Goal: Transaction & Acquisition: Purchase product/service

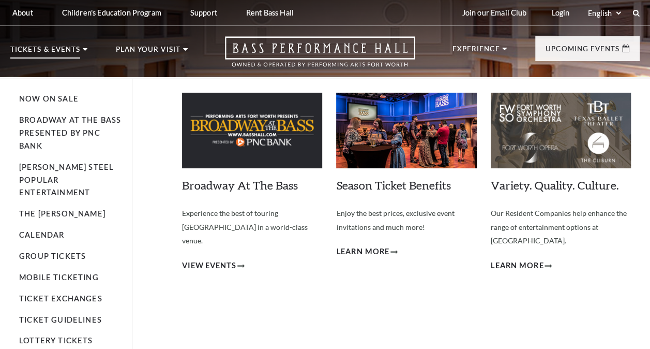
click at [50, 56] on p "Tickets & Events" at bounding box center [45, 52] width 70 height 12
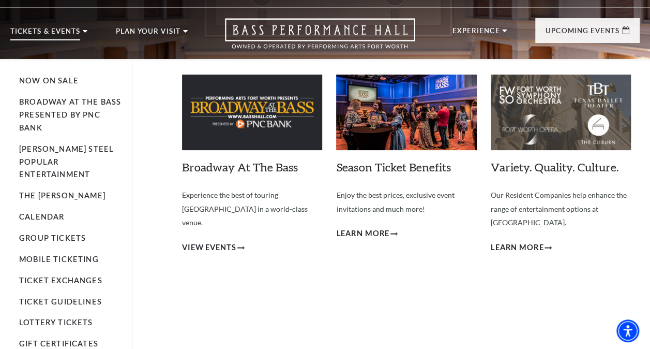
scroll to position [19, 0]
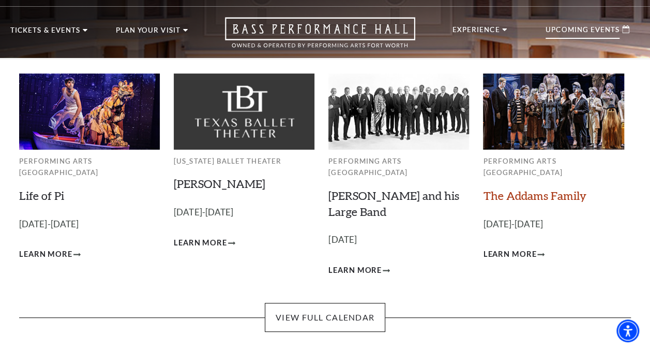
click at [531, 188] on link "The Addams Family" at bounding box center [534, 195] width 103 height 14
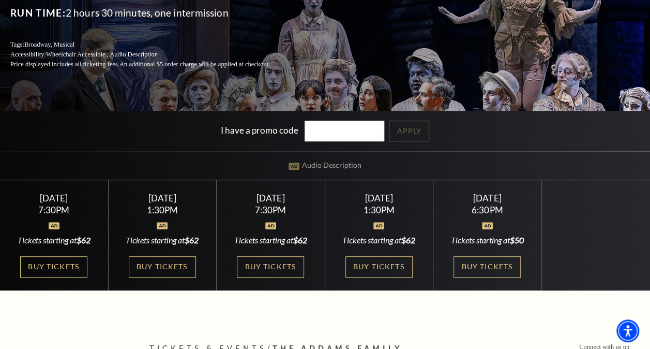
scroll to position [158, 0]
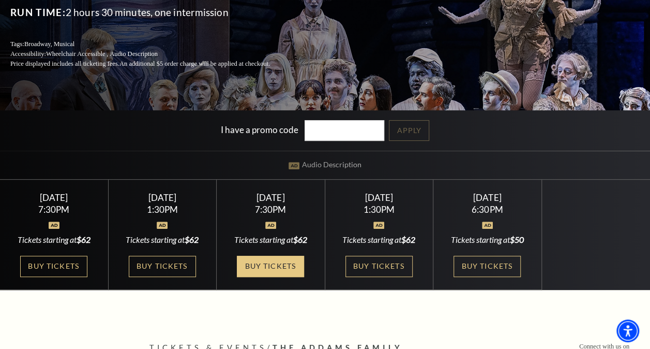
click at [279, 264] on link "Buy Tickets" at bounding box center [270, 266] width 67 height 21
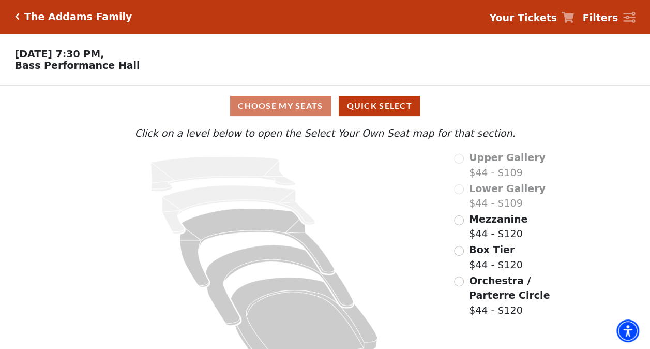
scroll to position [26, 0]
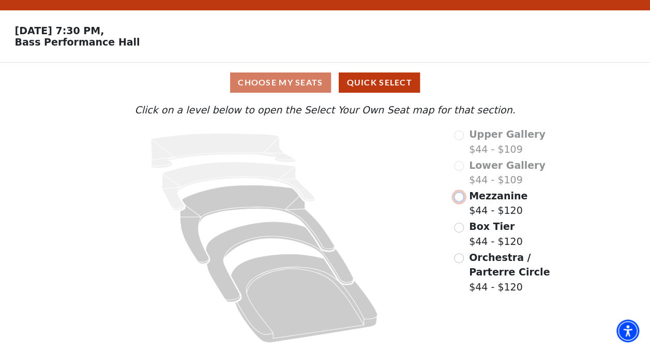
click at [461, 198] on input "Mezzanine$44 - $120\a" at bounding box center [459, 197] width 10 height 10
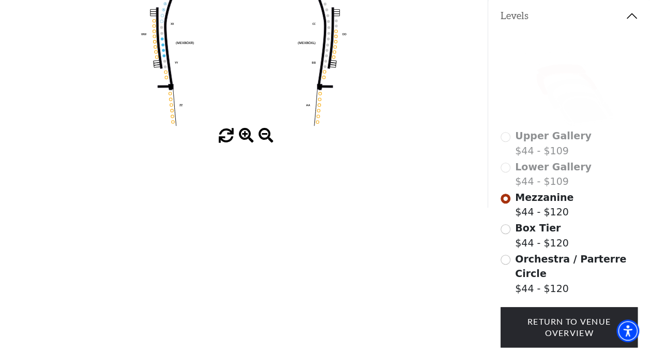
scroll to position [233, 0]
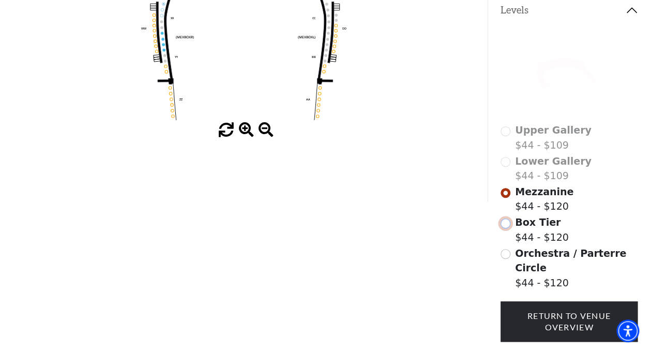
click at [508, 220] on input "Box Tier$44 - $120\a" at bounding box center [506, 223] width 10 height 10
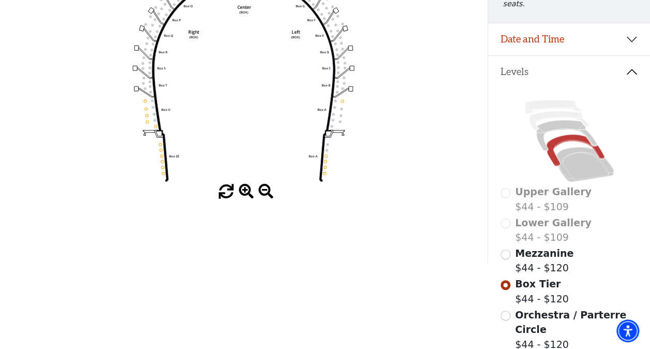
scroll to position [172, 0]
click at [503, 314] on input "Orchestra / Parterre Circle$44 - $120\a" at bounding box center [506, 315] width 10 height 10
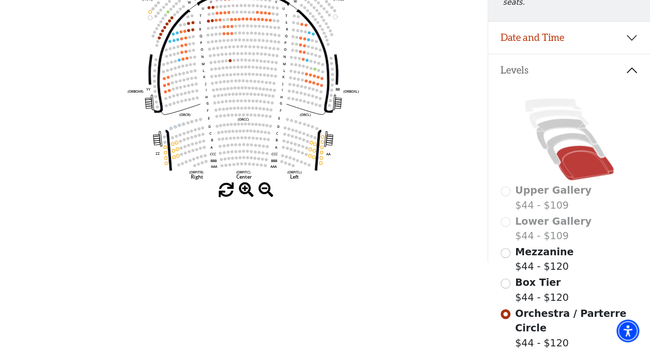
scroll to position [174, 0]
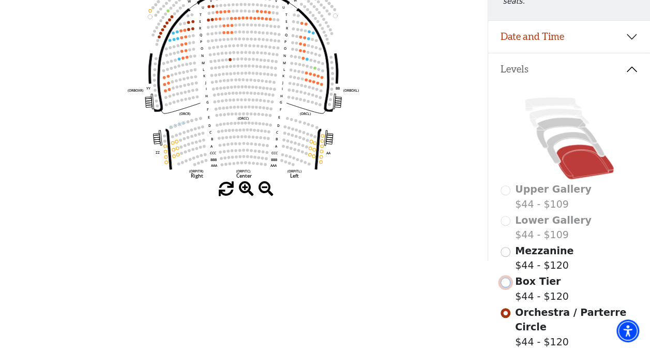
click at [508, 278] on input "Box Tier$44 - $120\a" at bounding box center [506, 282] width 10 height 10
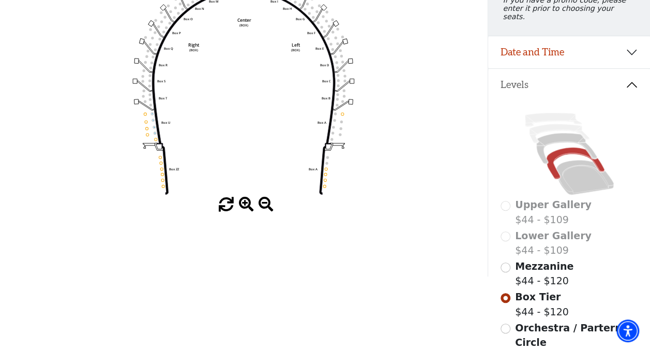
scroll to position [197, 0]
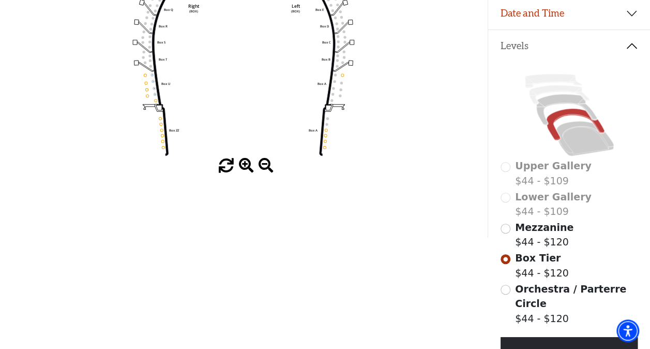
click at [511, 225] on div "Mezzanine $44 - $120" at bounding box center [570, 234] width 138 height 29
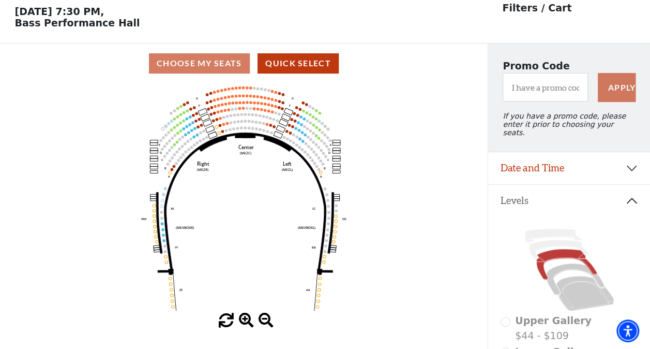
scroll to position [48, 0]
